Goal: Task Accomplishment & Management: Use online tool/utility

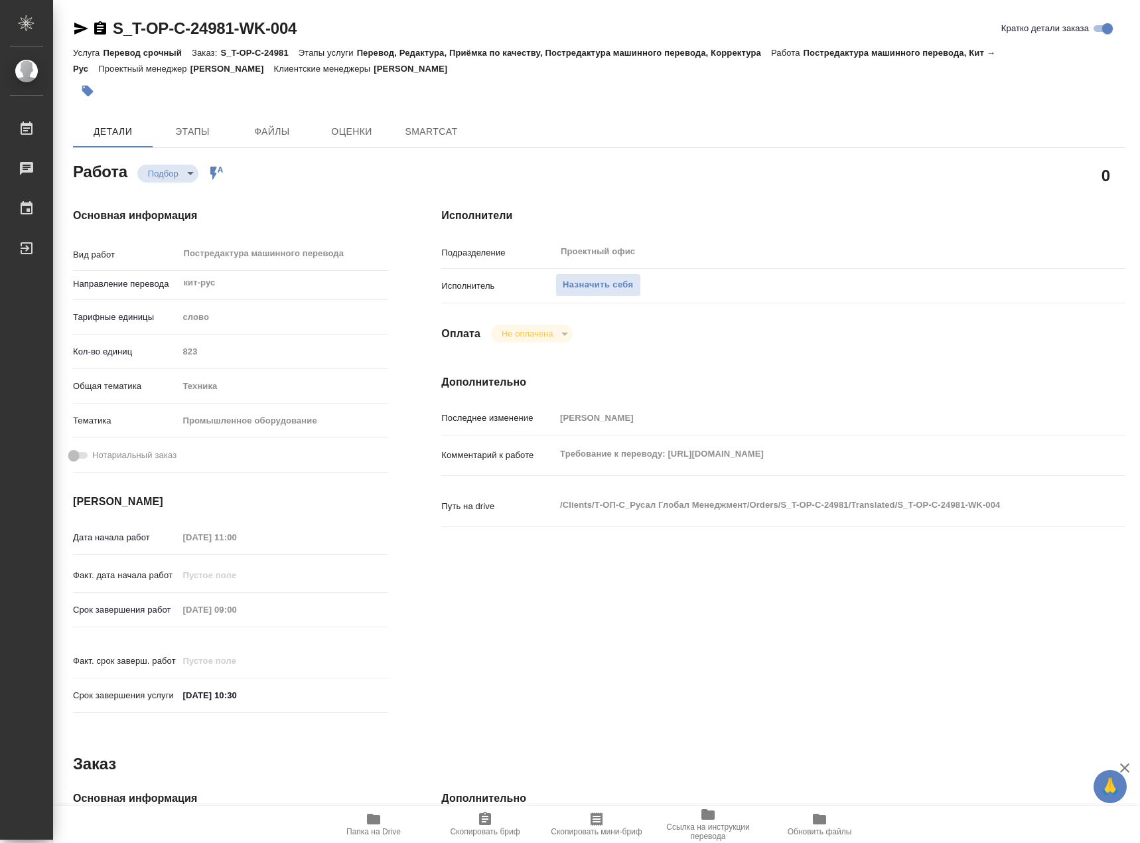
type textarea "x"
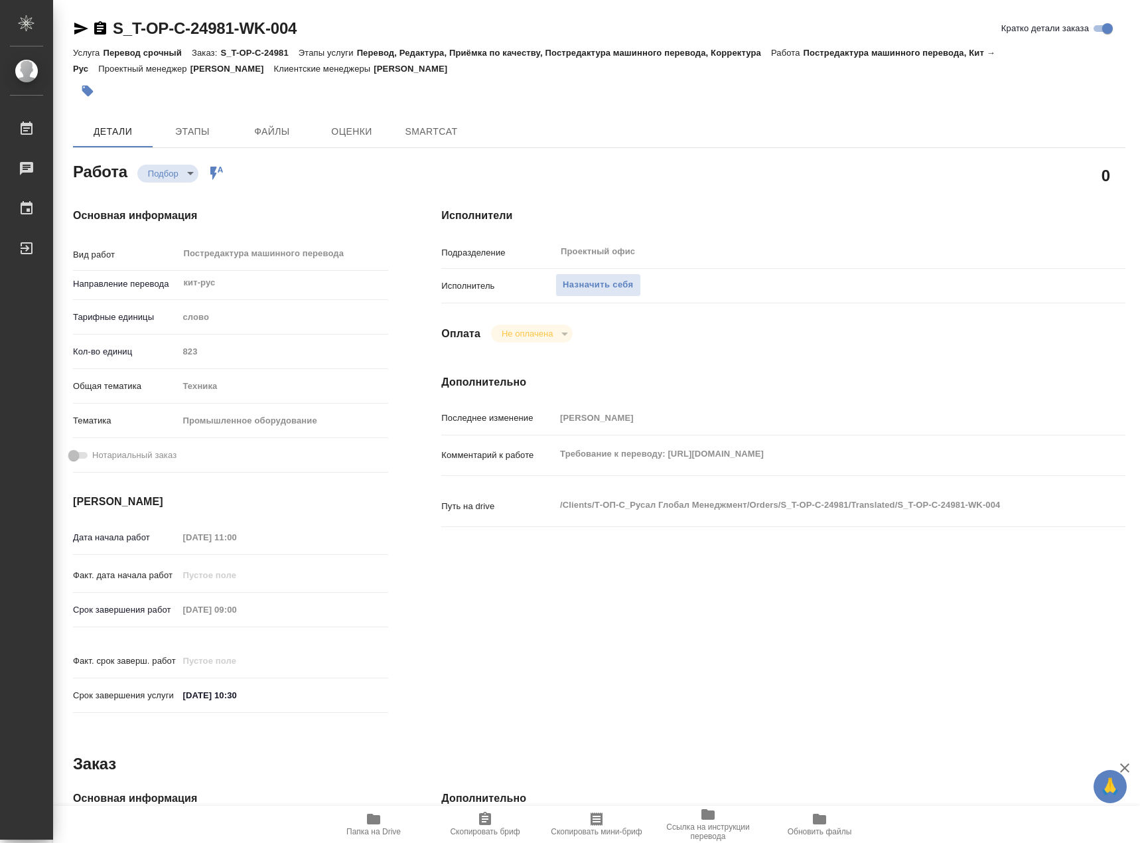
type textarea "x"
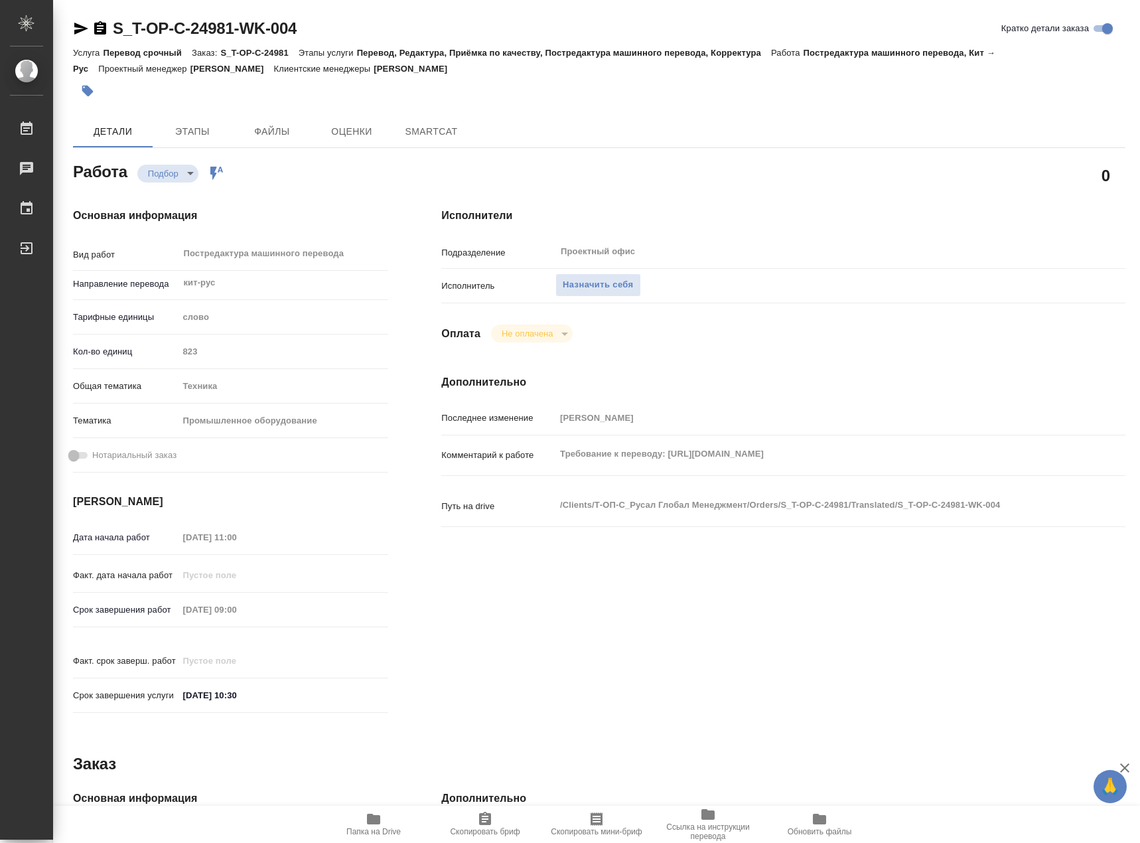
type textarea "x"
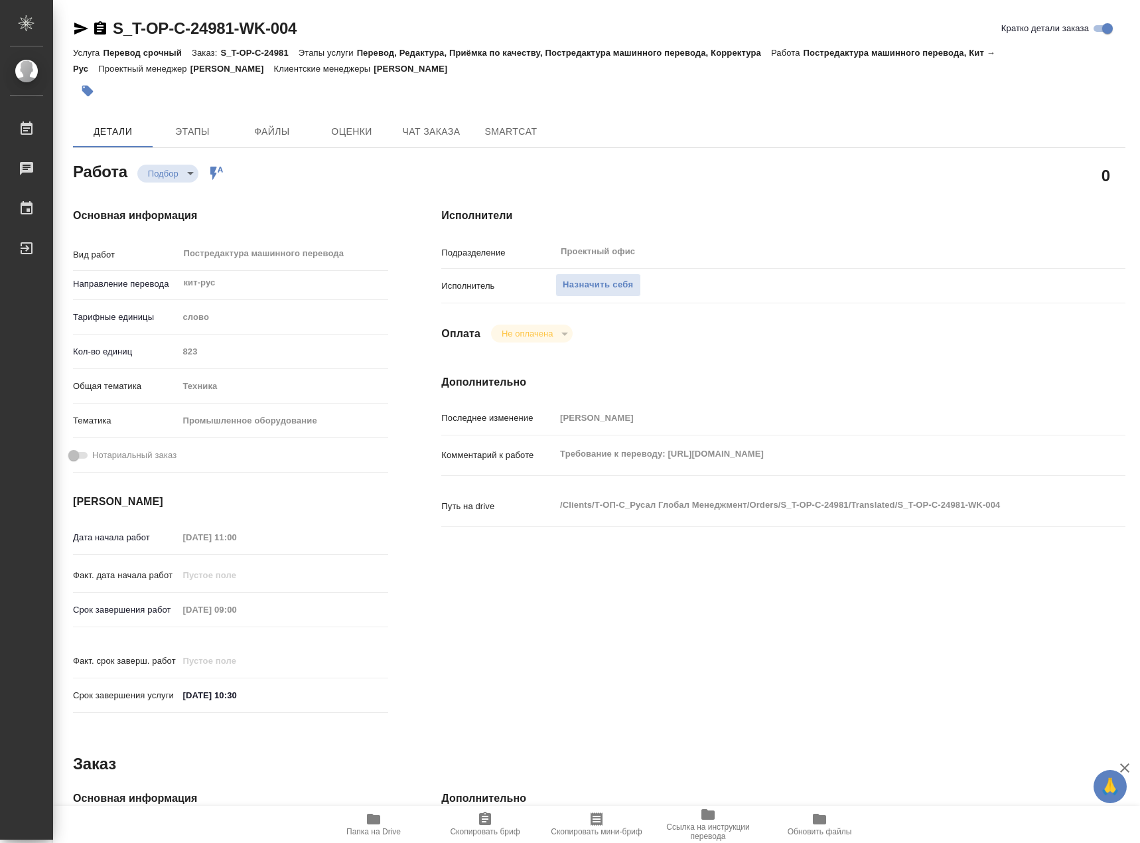
type textarea "x"
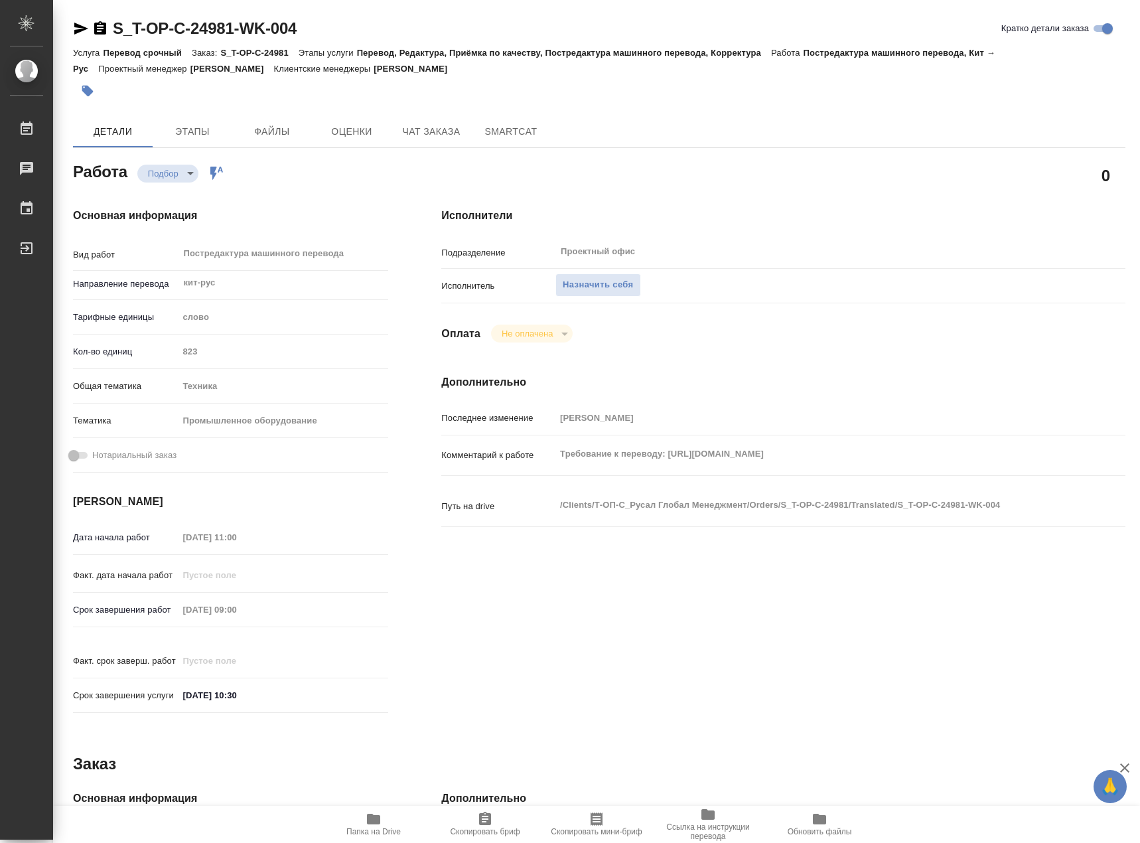
type textarea "x"
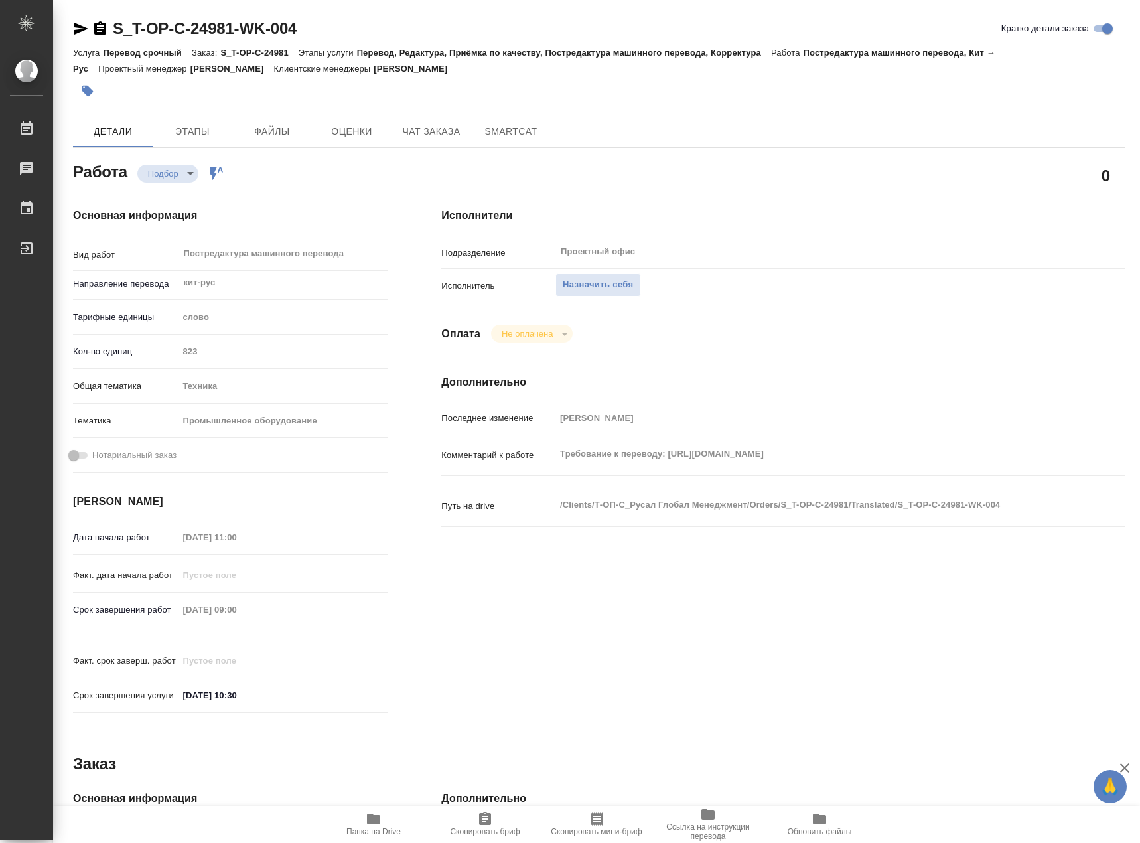
type textarea "x"
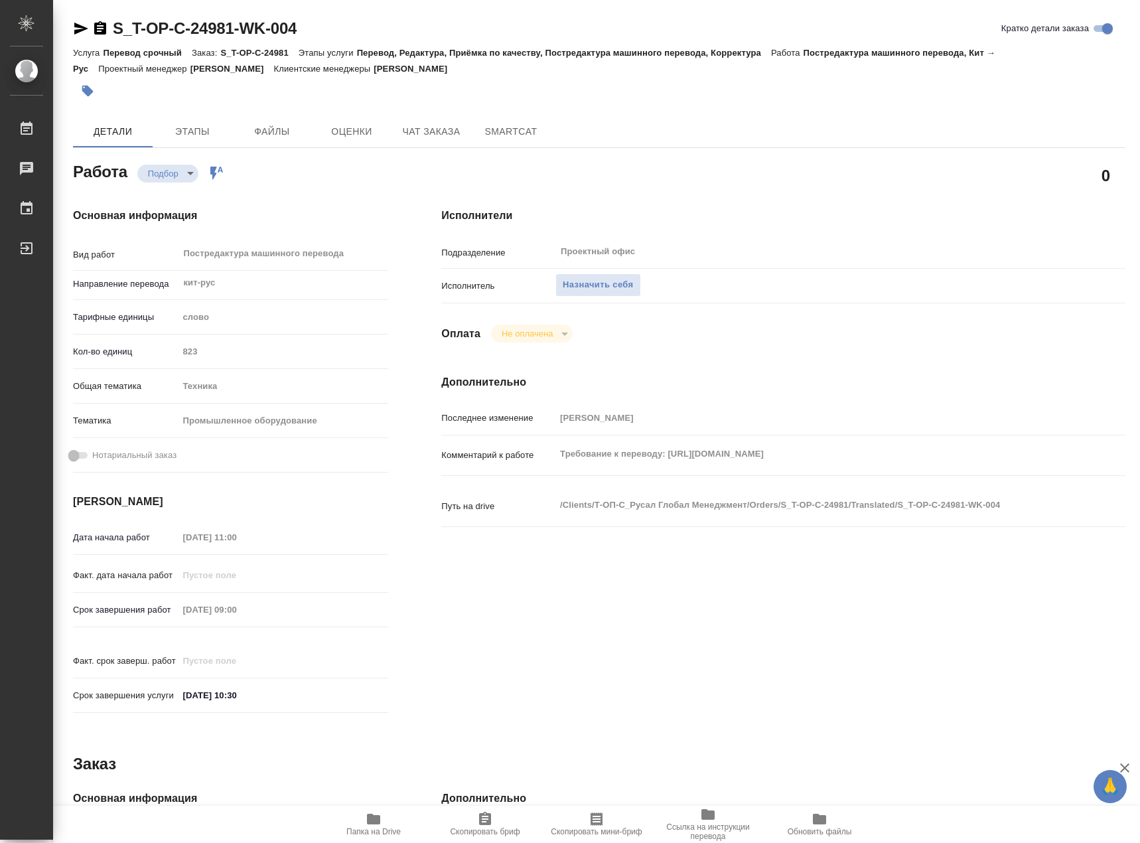
type textarea "x"
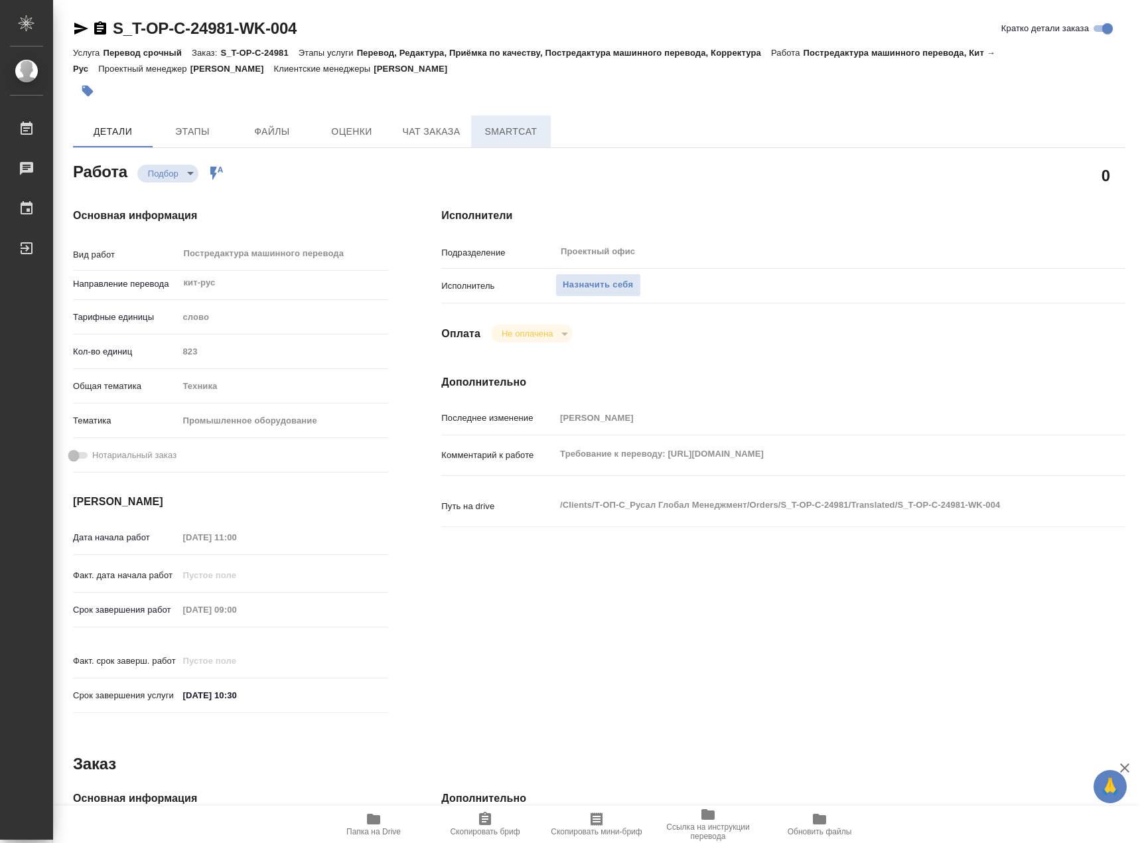
type textarea "x"
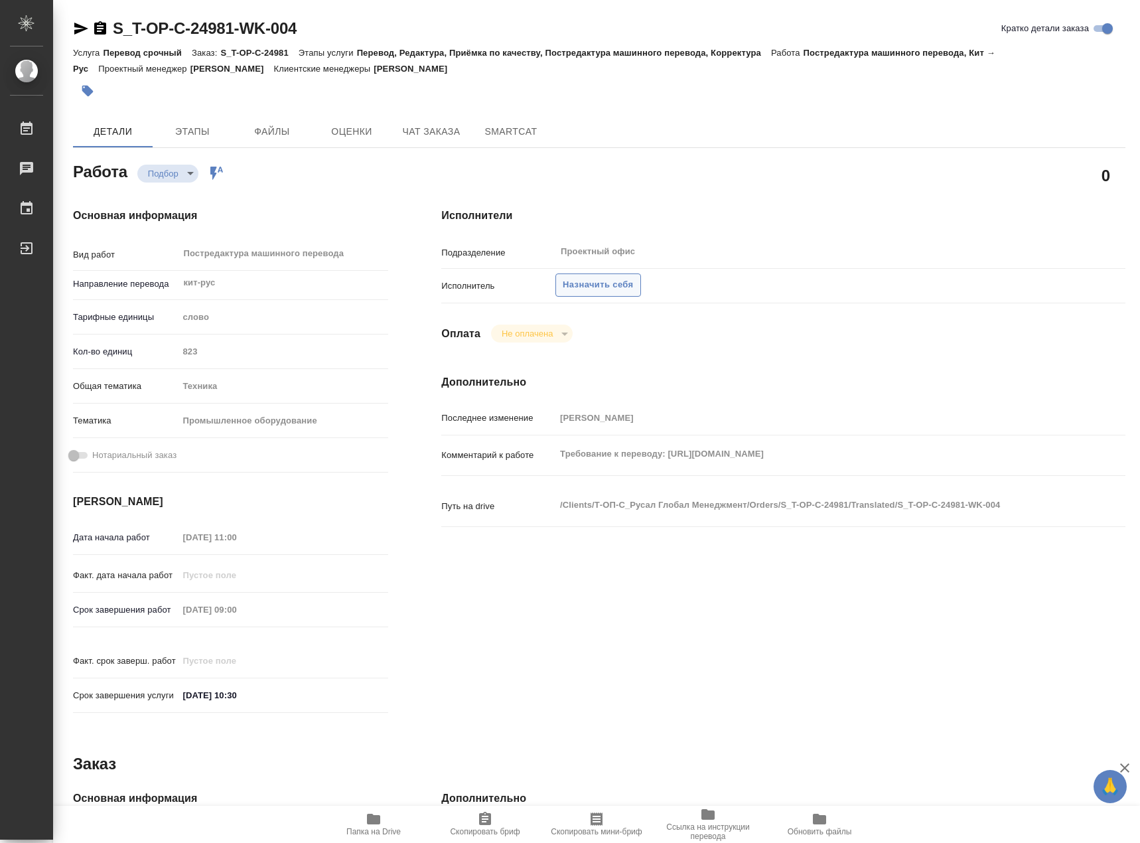
click at [619, 283] on span "Назначить себя" at bounding box center [598, 284] width 70 height 15
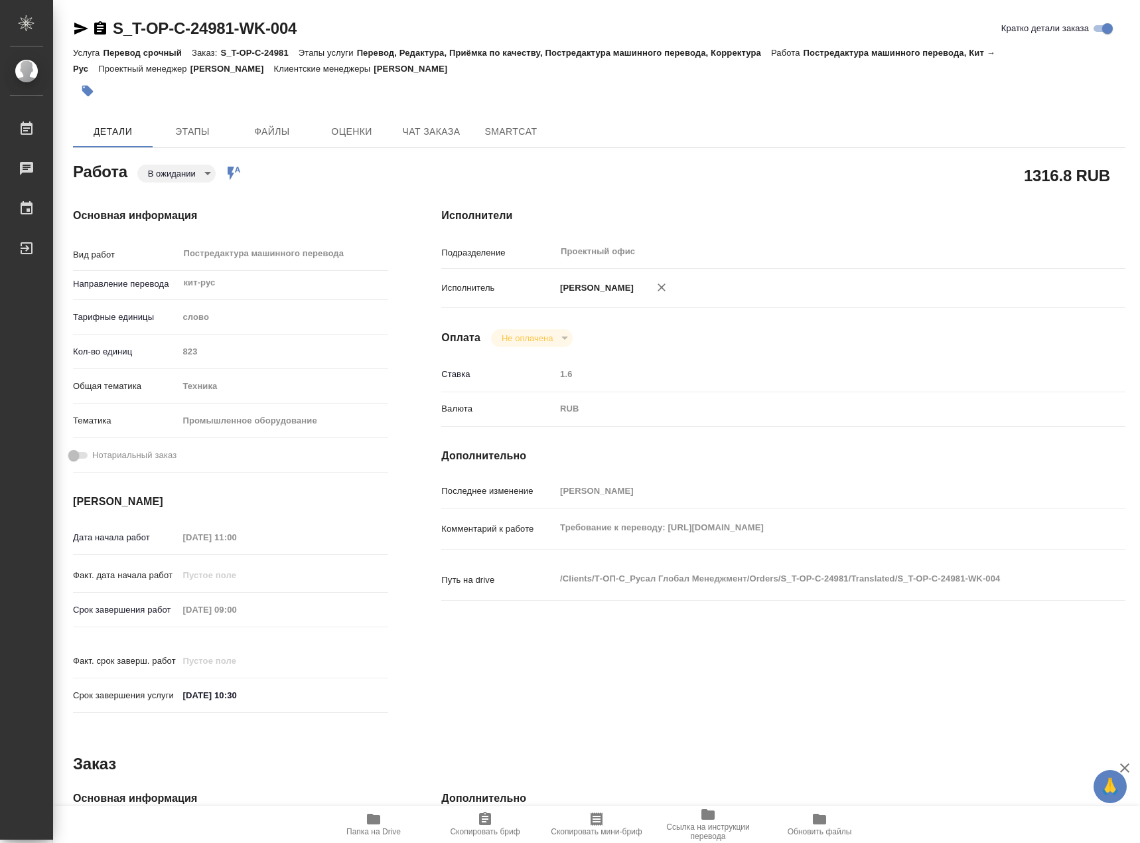
type textarea "x"
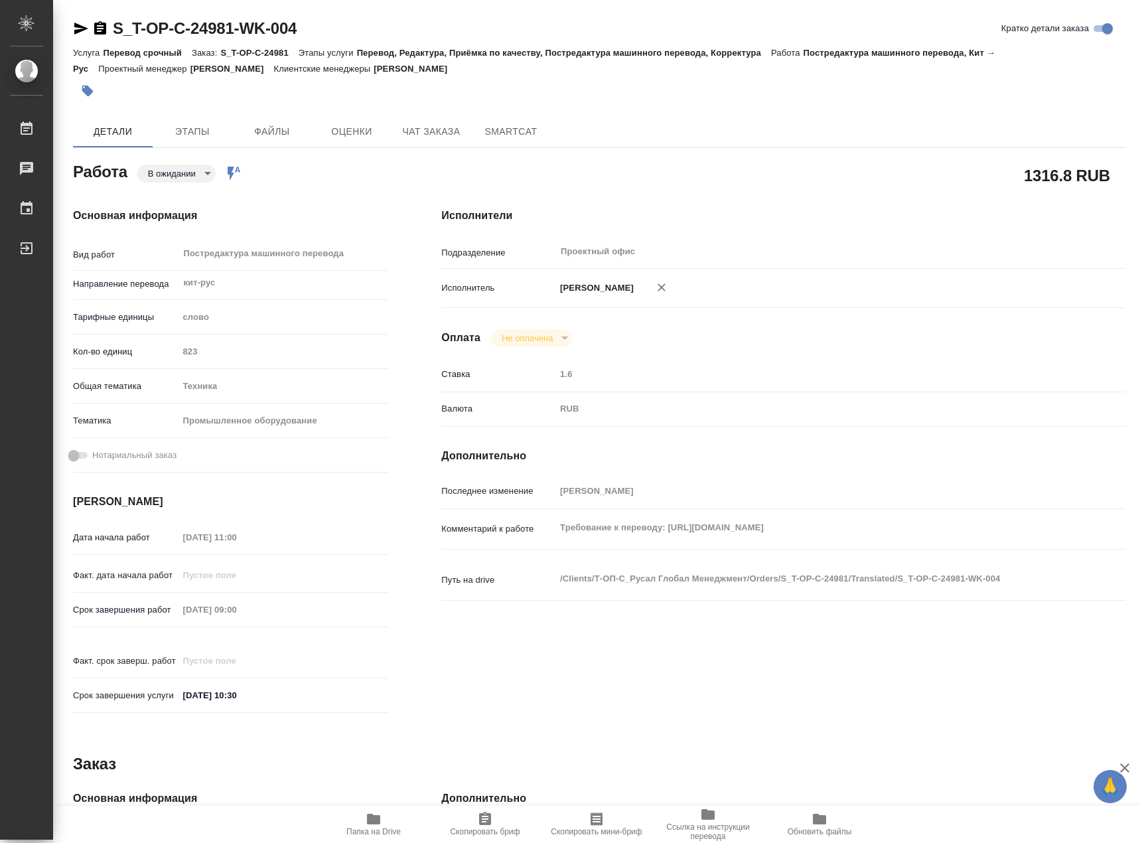
type textarea "x"
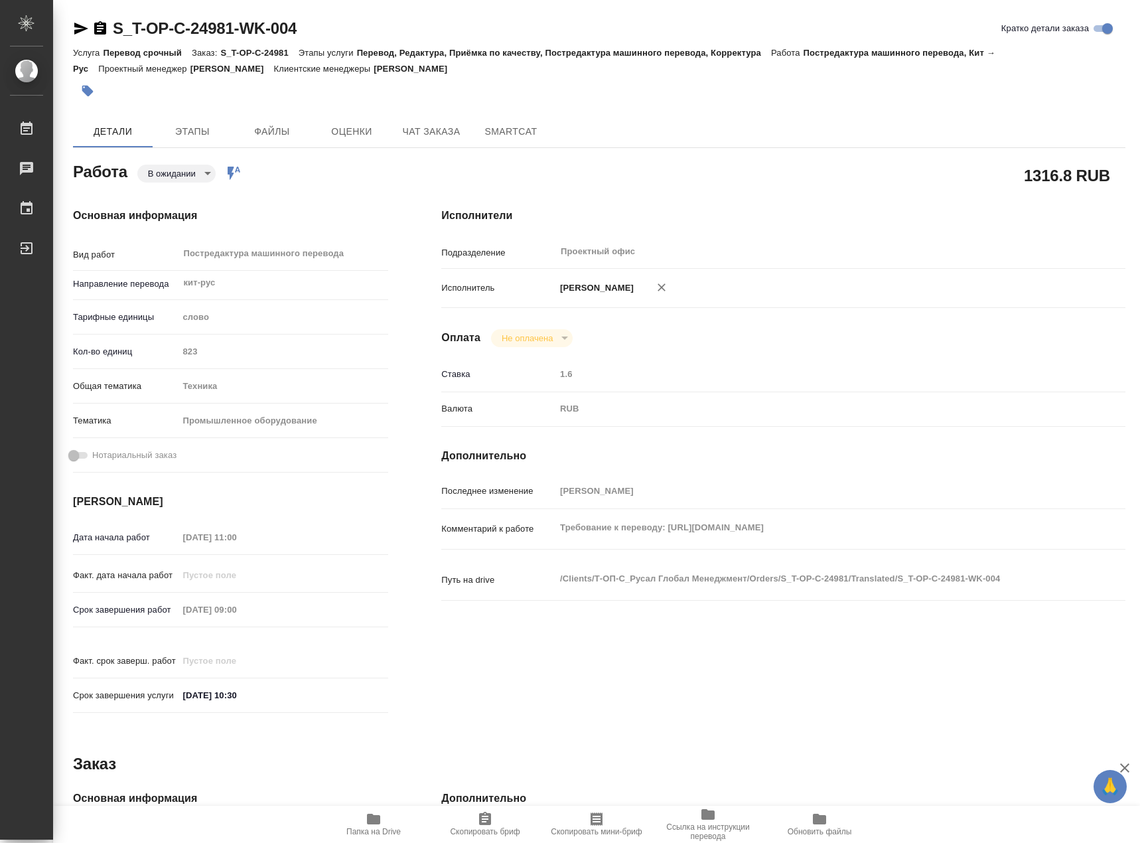
type textarea "x"
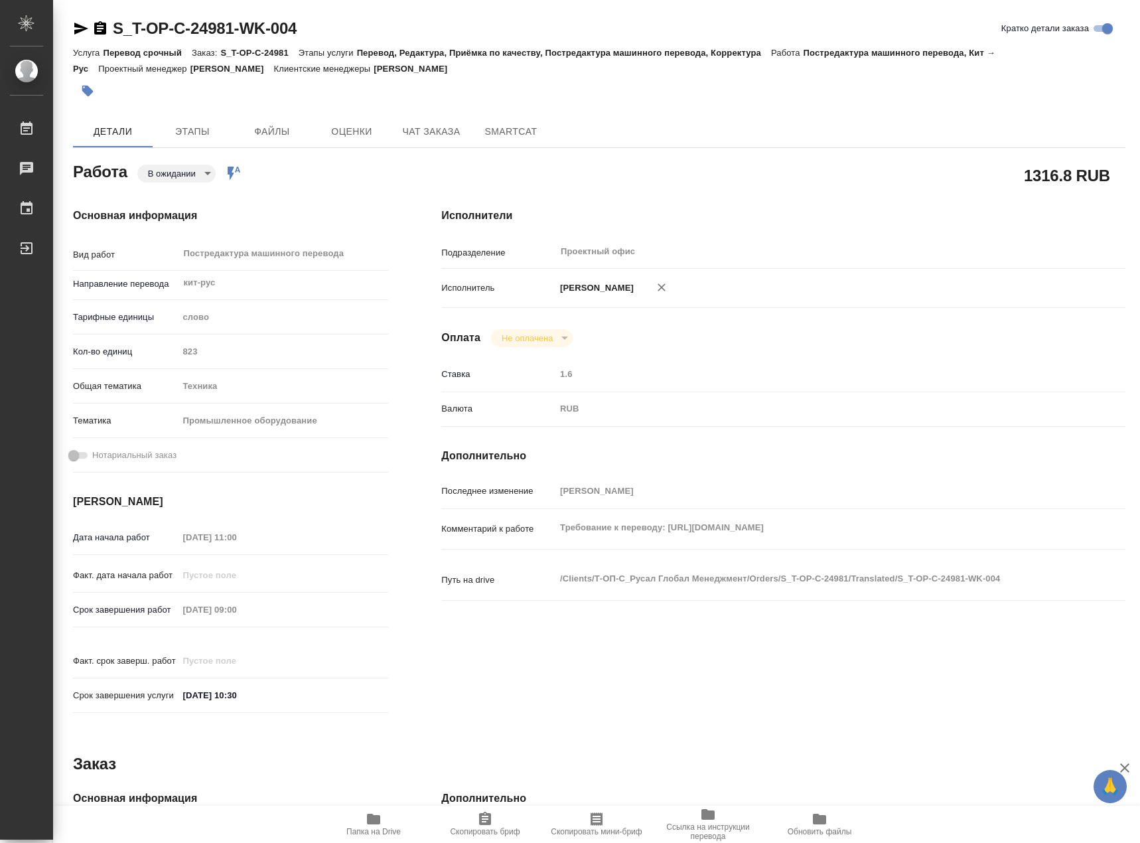
type textarea "x"
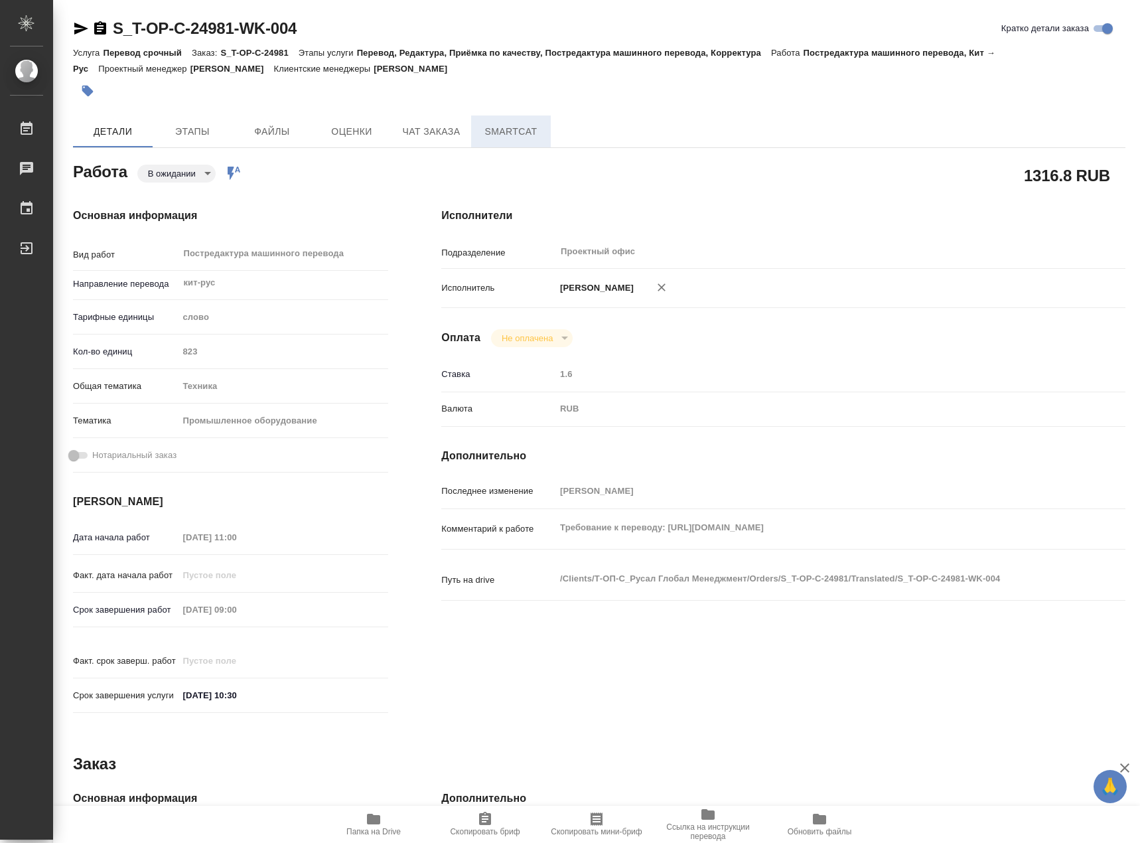
click at [528, 127] on span "SmartCat" at bounding box center [511, 131] width 64 height 17
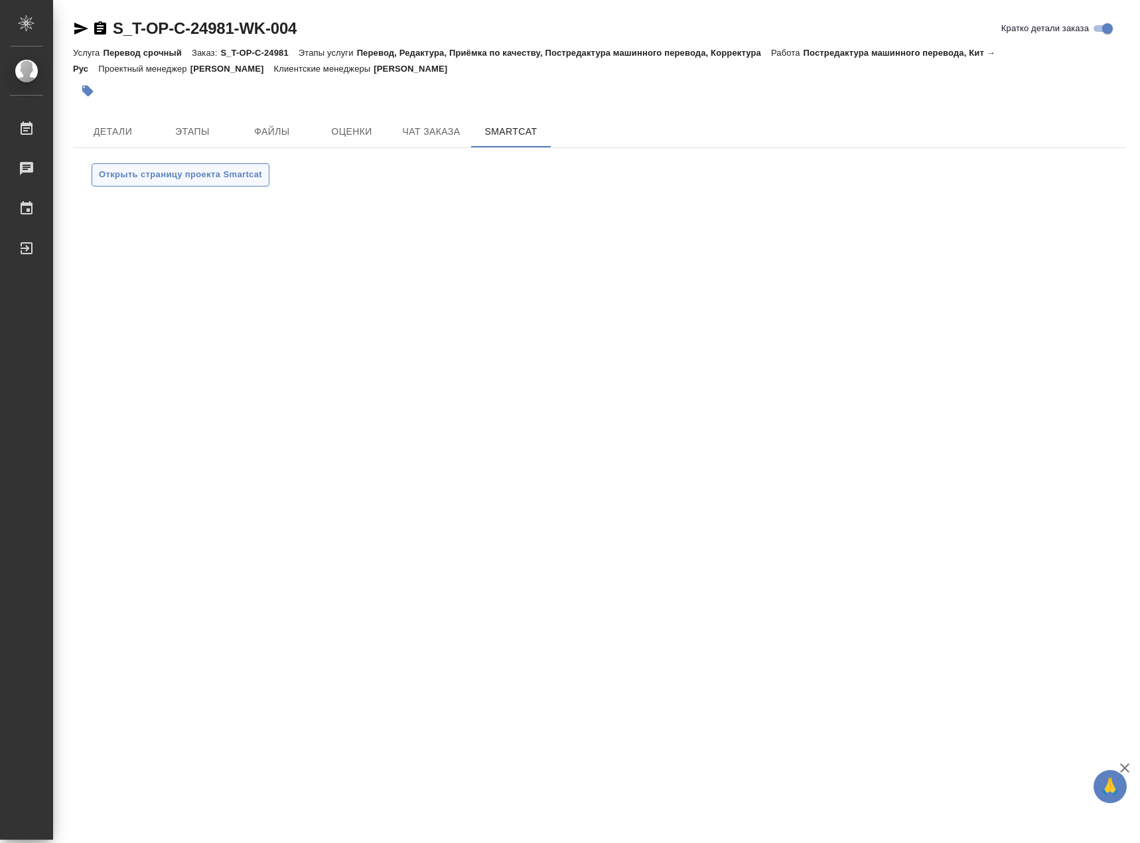
click at [226, 177] on span "Открыть страницу проекта Smartcat" at bounding box center [180, 174] width 163 height 15
